Goal: Transaction & Acquisition: Purchase product/service

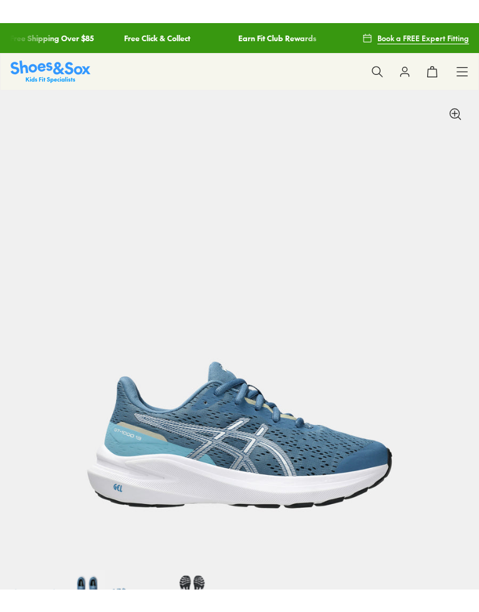
scroll to position [210, 0]
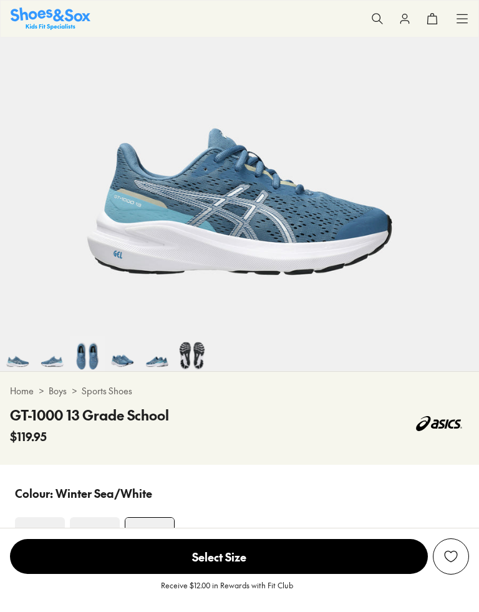
select select "*"
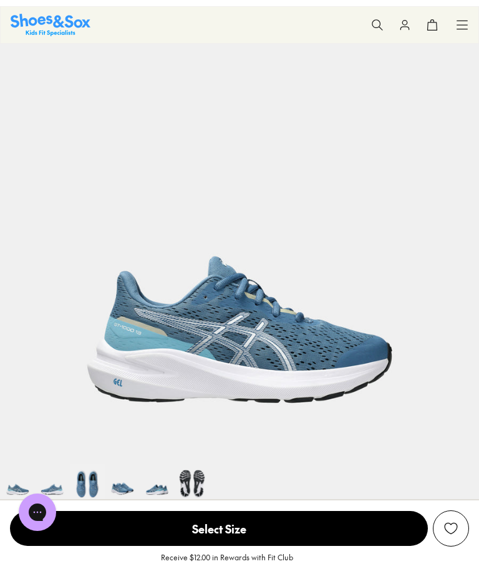
scroll to position [88, 0]
